Goal: Task Accomplishment & Management: Use online tool/utility

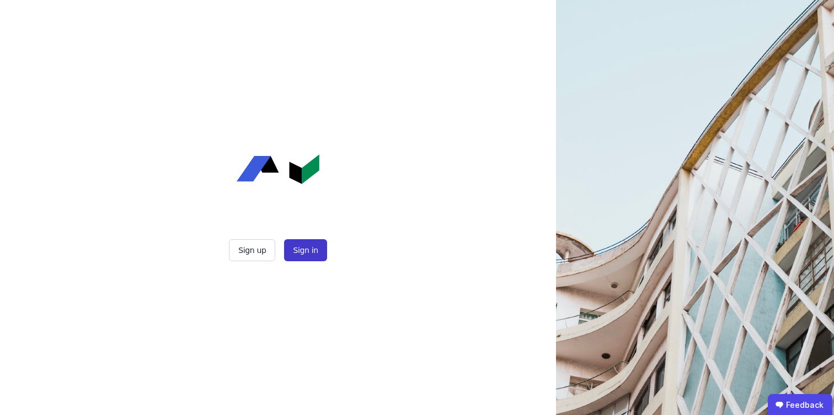
click at [310, 253] on button "Sign in" at bounding box center [305, 250] width 42 height 22
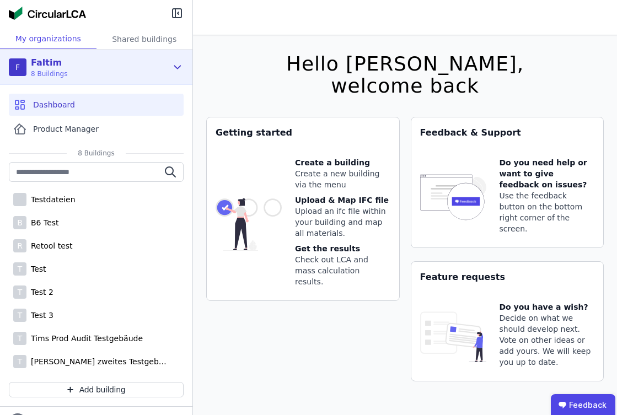
click at [159, 65] on div "F Faltim 8 Buildings" at bounding box center [88, 67] width 158 height 22
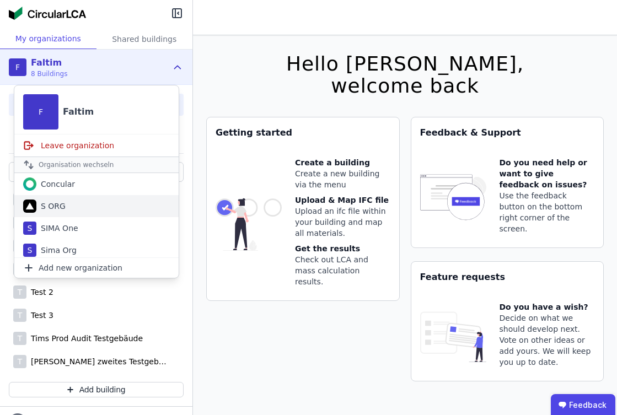
click at [68, 208] on div "S ORG" at bounding box center [96, 206] width 164 height 22
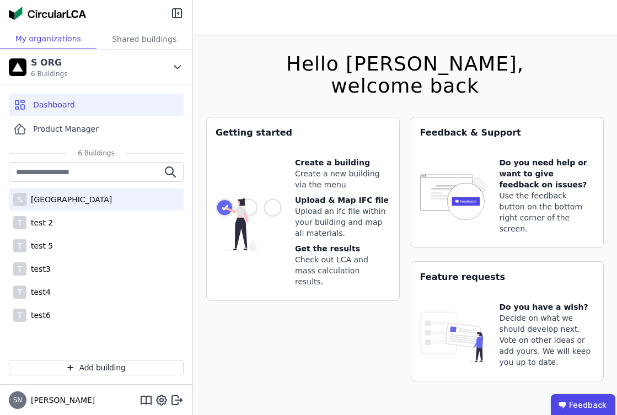
click at [81, 200] on div "[GEOGRAPHIC_DATA]" at bounding box center [68, 199] width 85 height 11
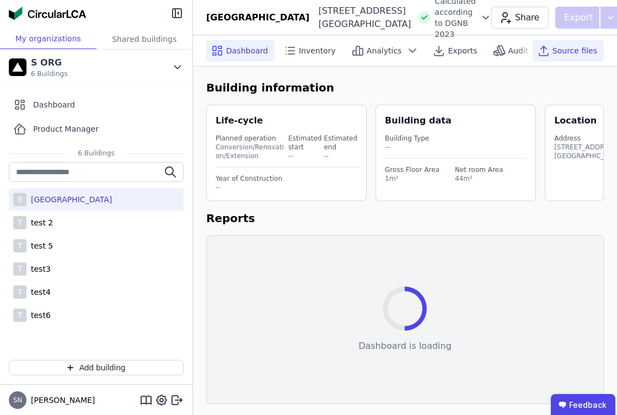
click at [571, 54] on span "Source files" at bounding box center [574, 50] width 45 height 11
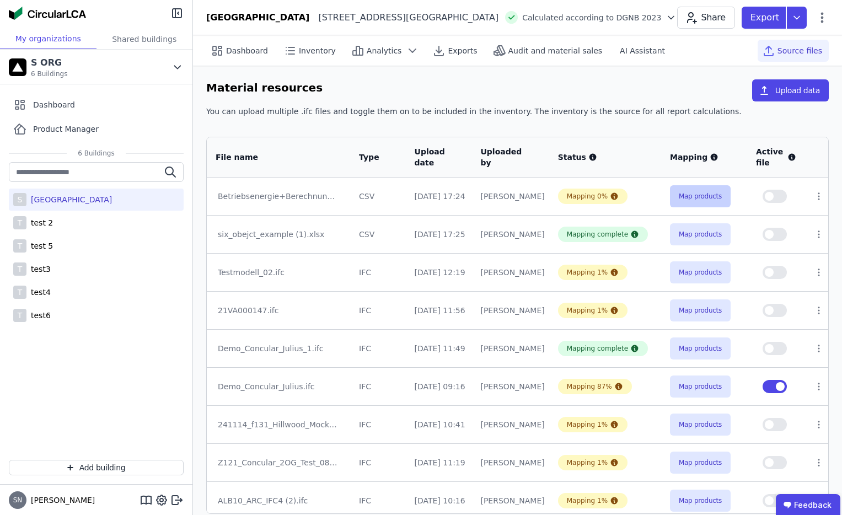
click at [697, 196] on button "Map products" at bounding box center [700, 196] width 61 height 22
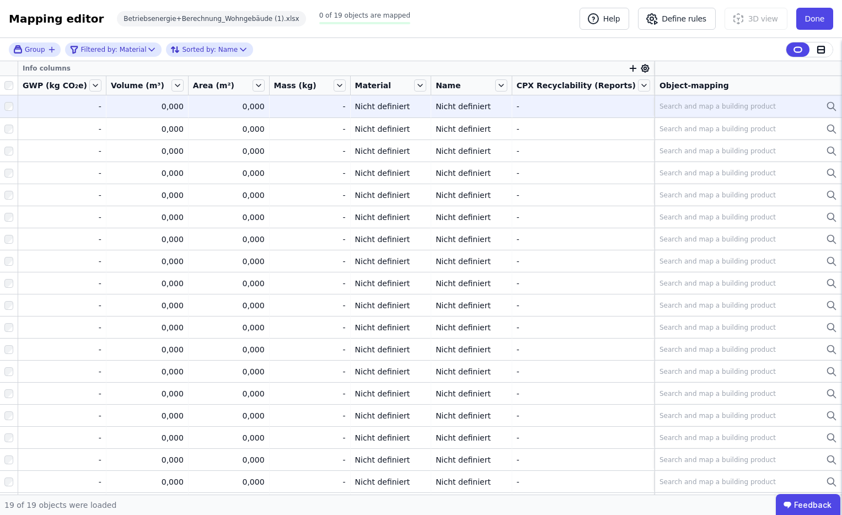
click at [717, 112] on div "Search and map a building product" at bounding box center [748, 106] width 178 height 13
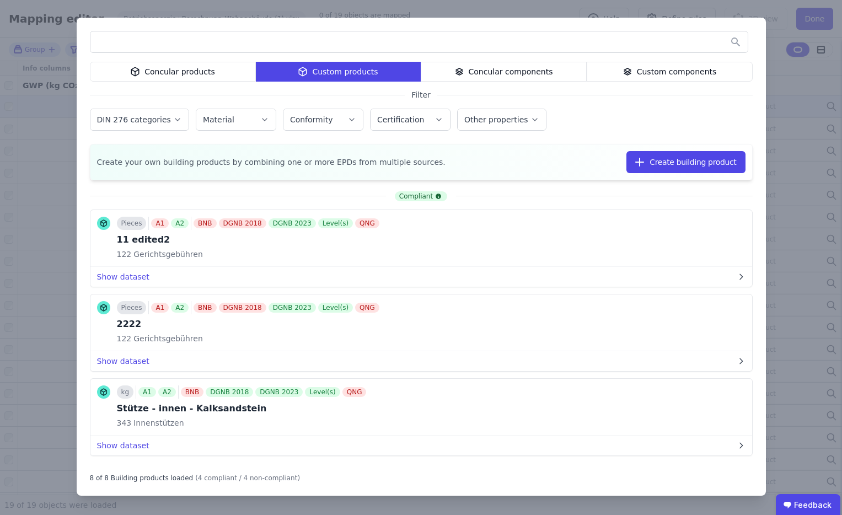
click at [523, 79] on div "Concular components" at bounding box center [504, 72] width 166 height 20
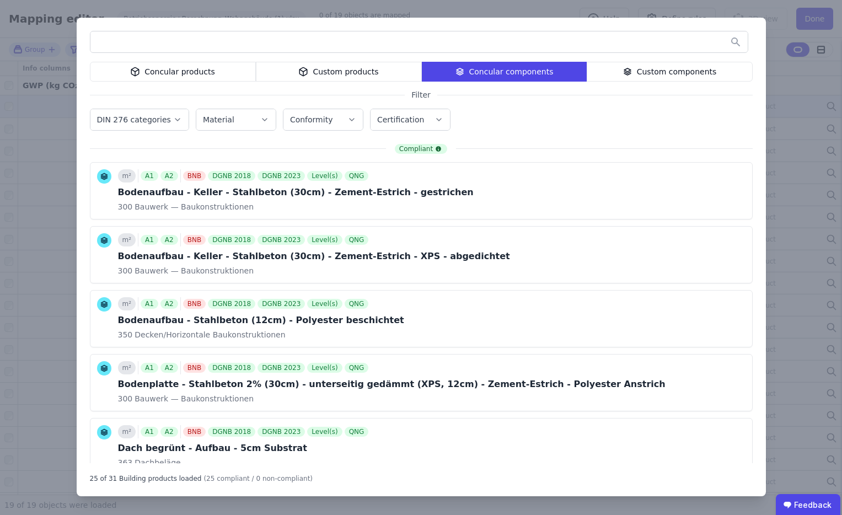
click at [639, 72] on div "Custom components" at bounding box center [670, 72] width 166 height 20
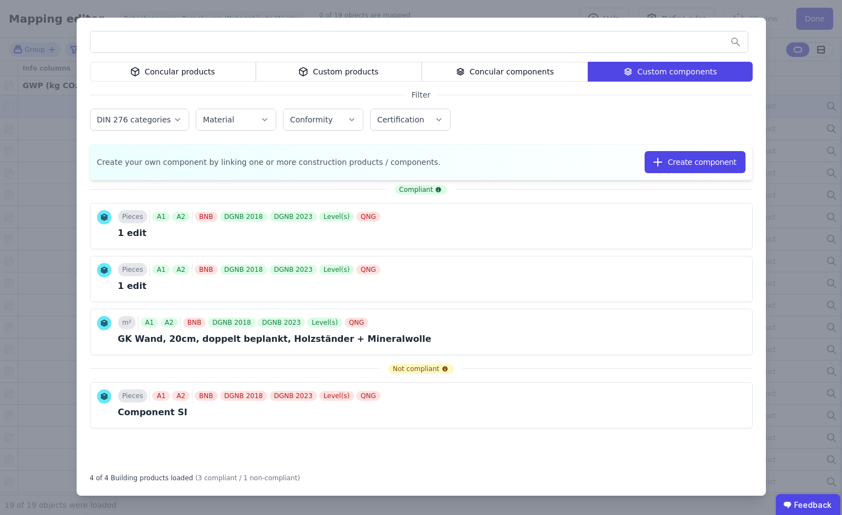
drag, startPoint x: 652, startPoint y: 225, endPoint x: 703, endPoint y: 186, distance: 64.9
click at [703, 186] on div "Compliant Pieces A1 A2 BNB DGNB 2018 DGNB 2023 Level(s) QNG 1 edit Link Compone…" at bounding box center [421, 324] width 663 height 278
click at [710, 225] on icon at bounding box center [712, 224] width 5 height 5
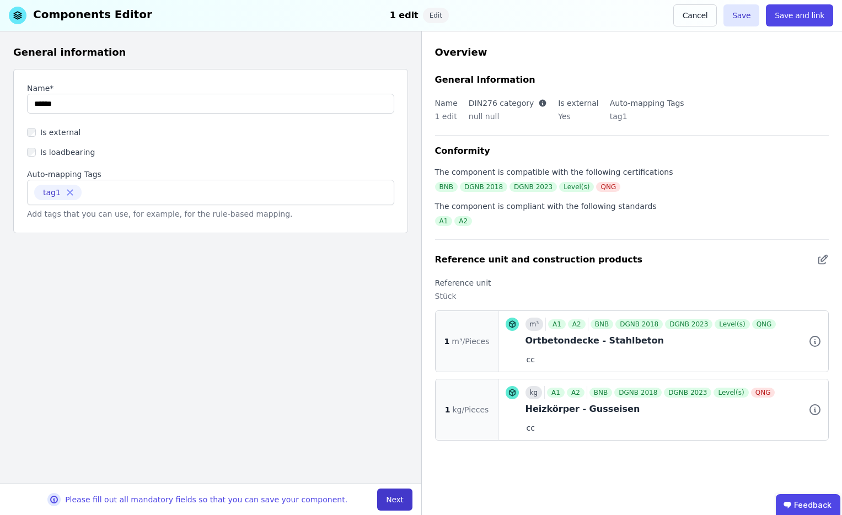
click at [391, 415] on button "Next" at bounding box center [394, 499] width 35 height 22
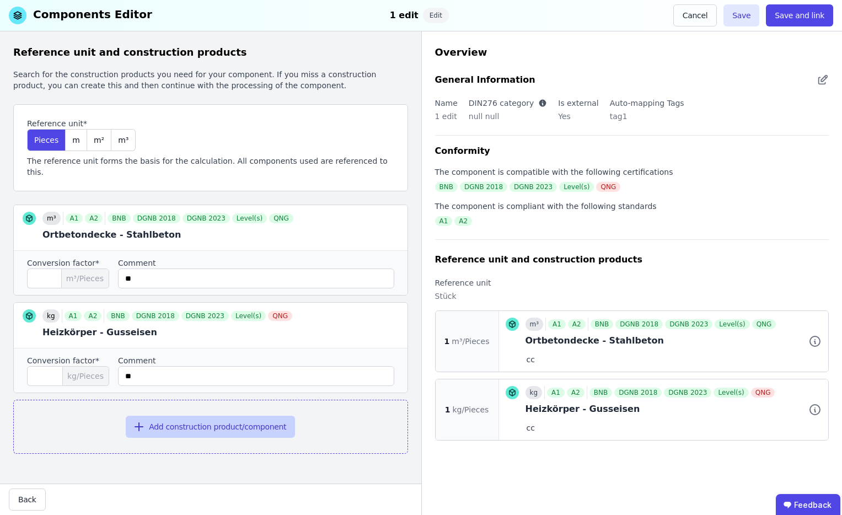
click at [267, 415] on button "Add construction product/component" at bounding box center [210, 427] width 169 height 22
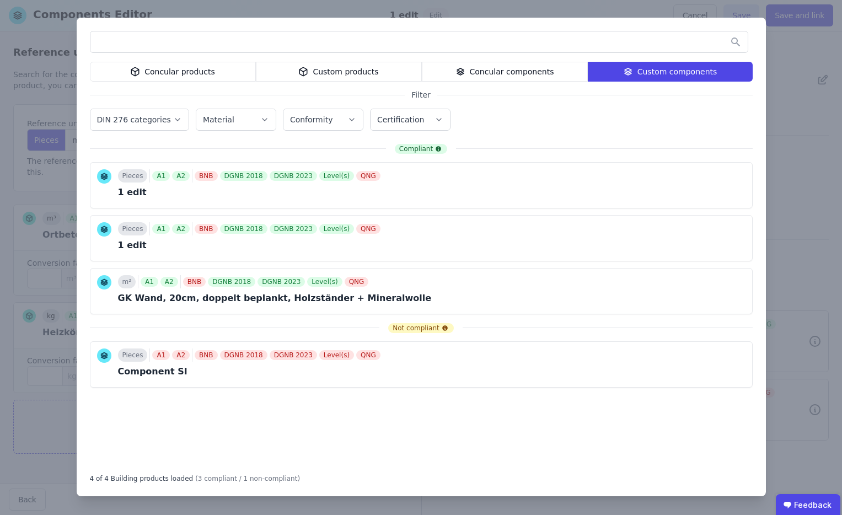
click at [302, 75] on icon at bounding box center [303, 71] width 10 height 13
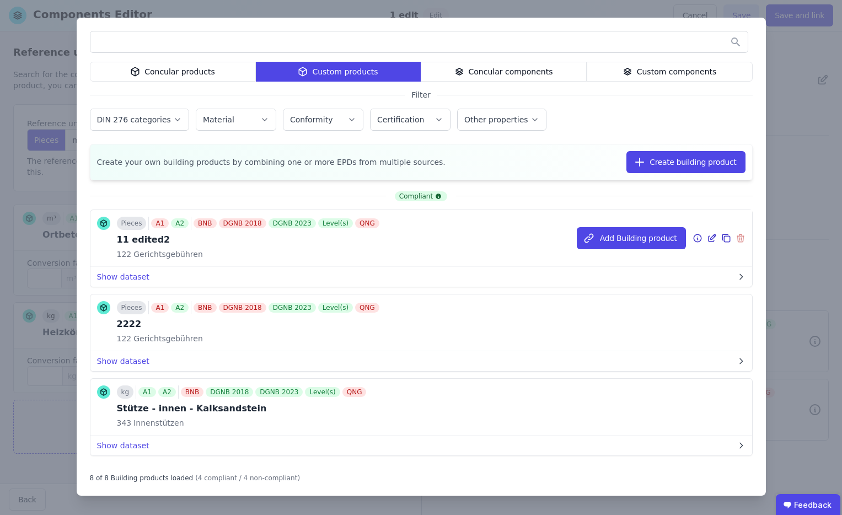
click at [708, 236] on icon at bounding box center [711, 239] width 6 height 6
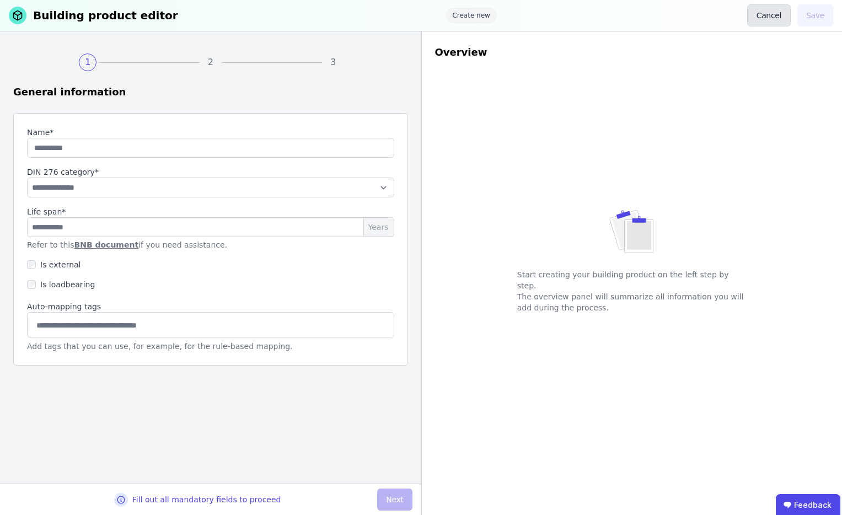
click at [767, 18] on button "Cancel" at bounding box center [769, 15] width 44 height 22
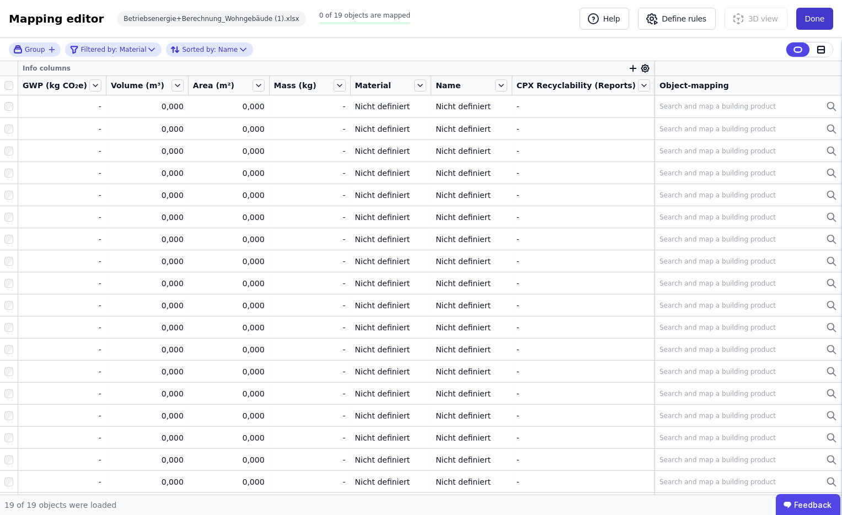
click at [802, 19] on button "Done" at bounding box center [814, 19] width 37 height 22
